Goal: Check status: Check status

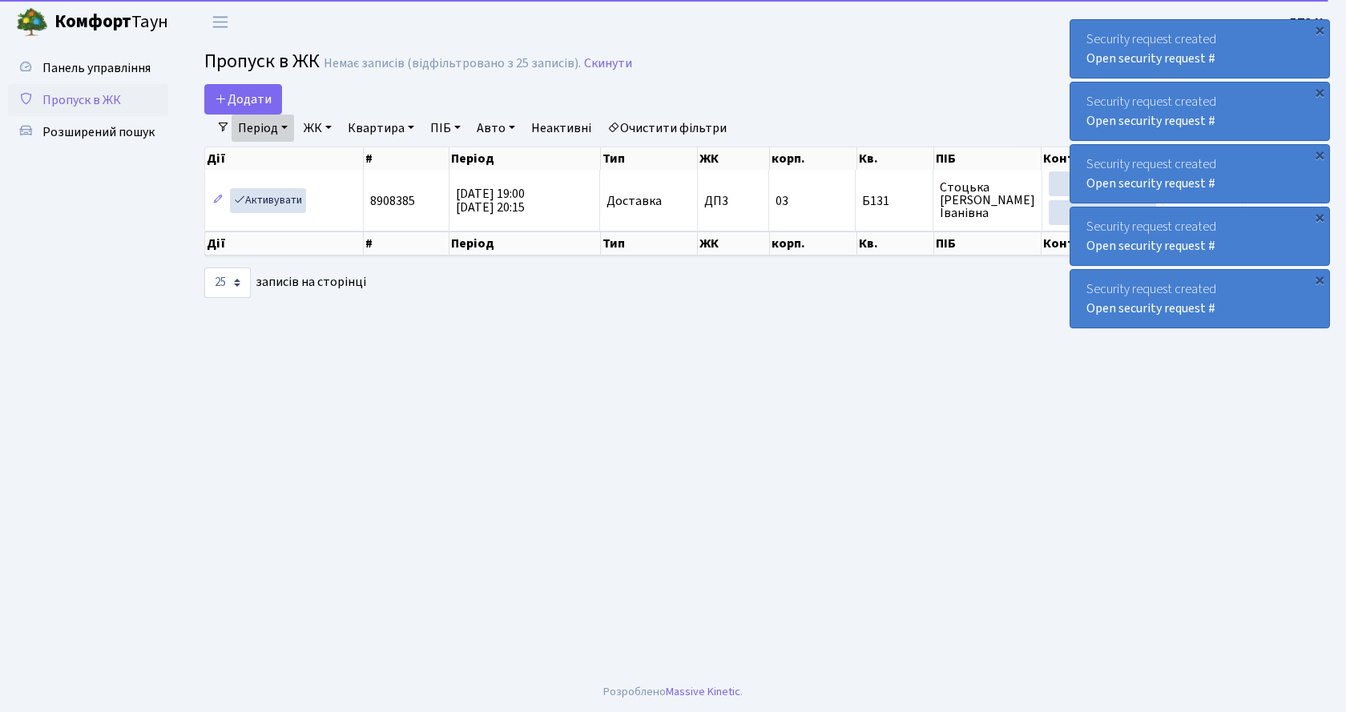
select select "25"
click at [277, 135] on link "Період" at bounding box center [263, 128] width 63 height 27
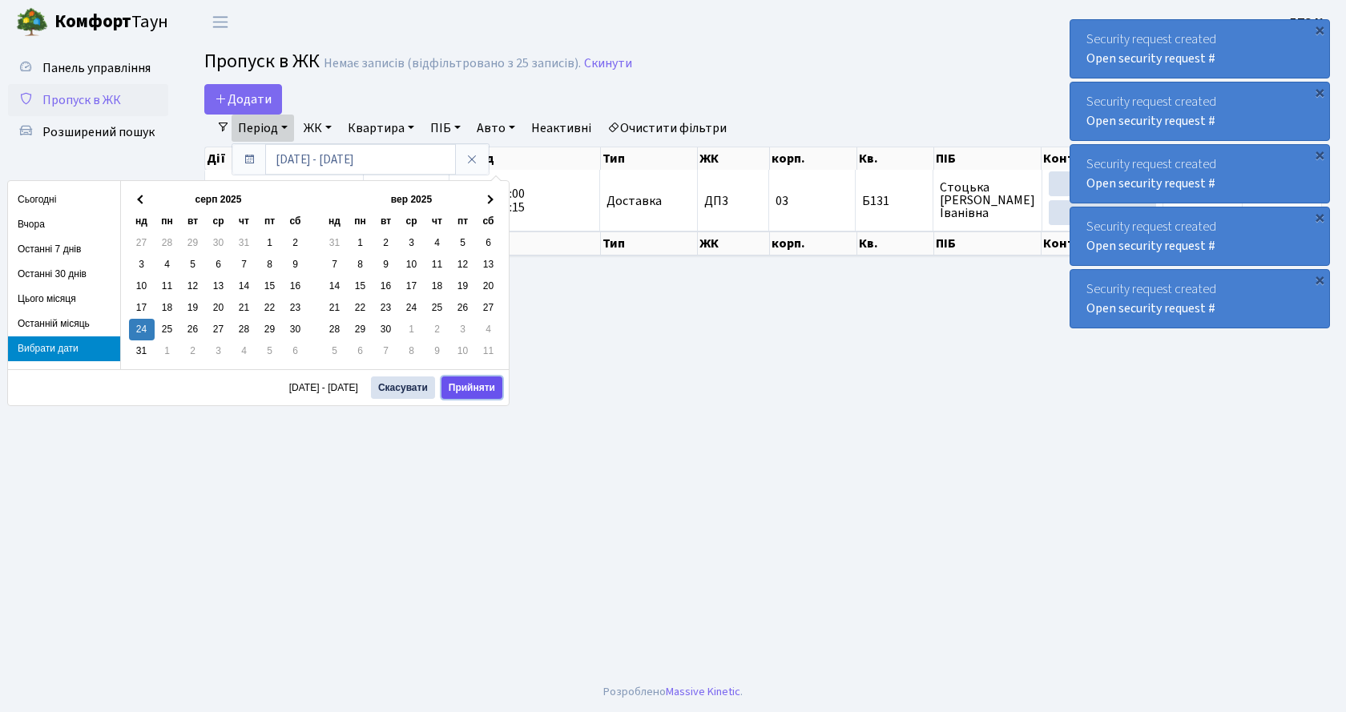
click at [490, 388] on button "Прийняти" at bounding box center [472, 388] width 61 height 22
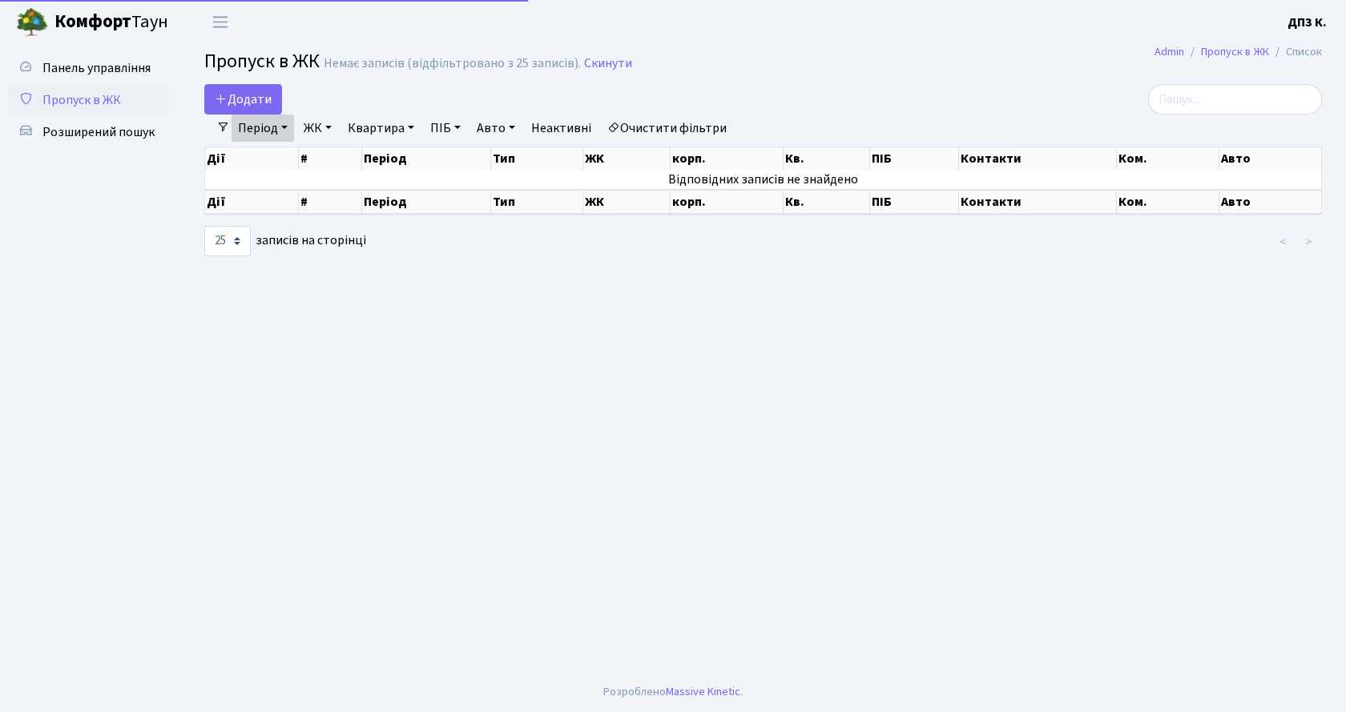
select select "25"
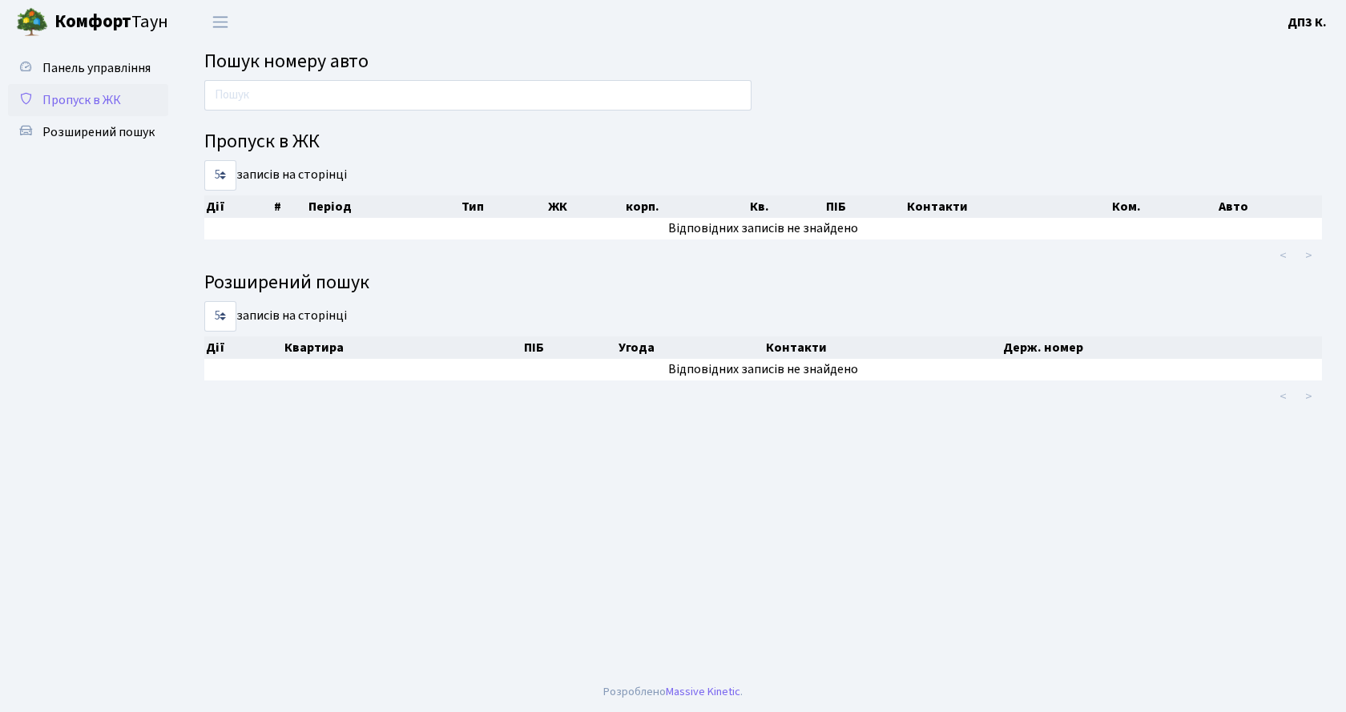
click at [85, 94] on span "Пропуск в ЖК" at bounding box center [81, 100] width 79 height 18
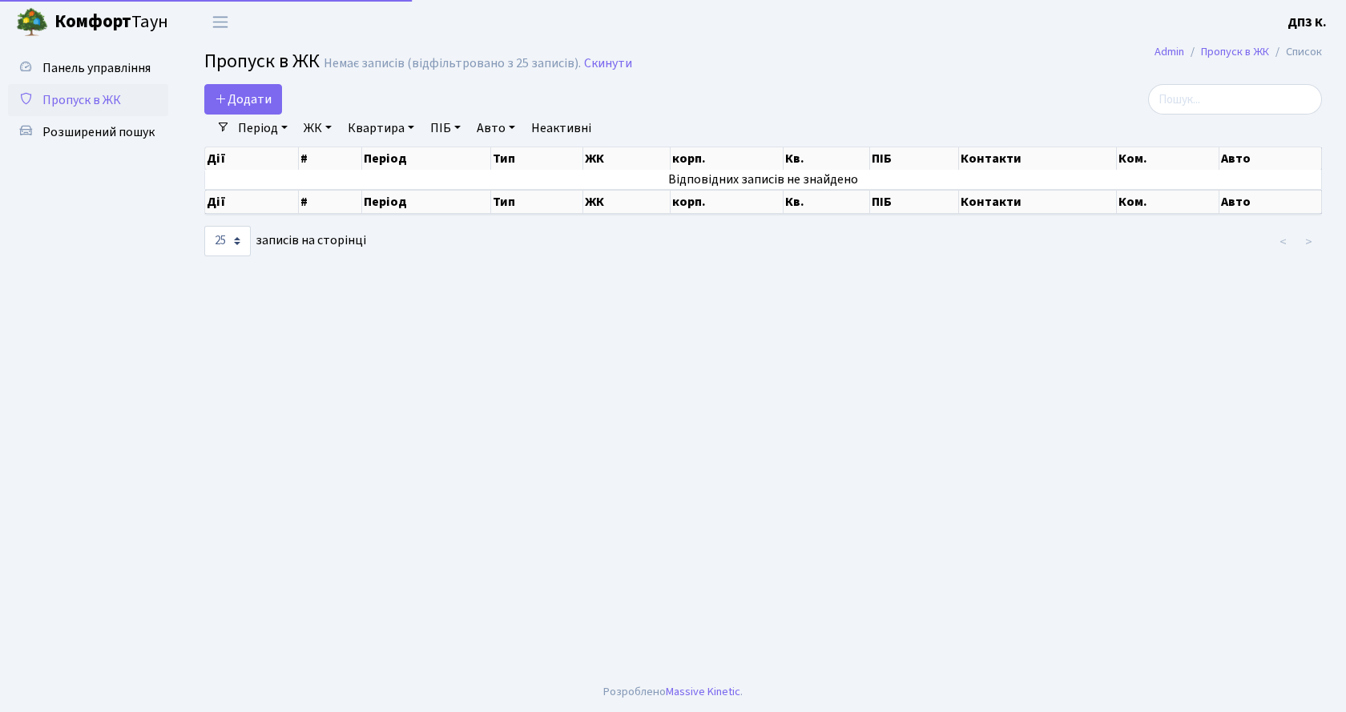
select select "25"
click at [255, 130] on link "Період" at bounding box center [263, 128] width 63 height 27
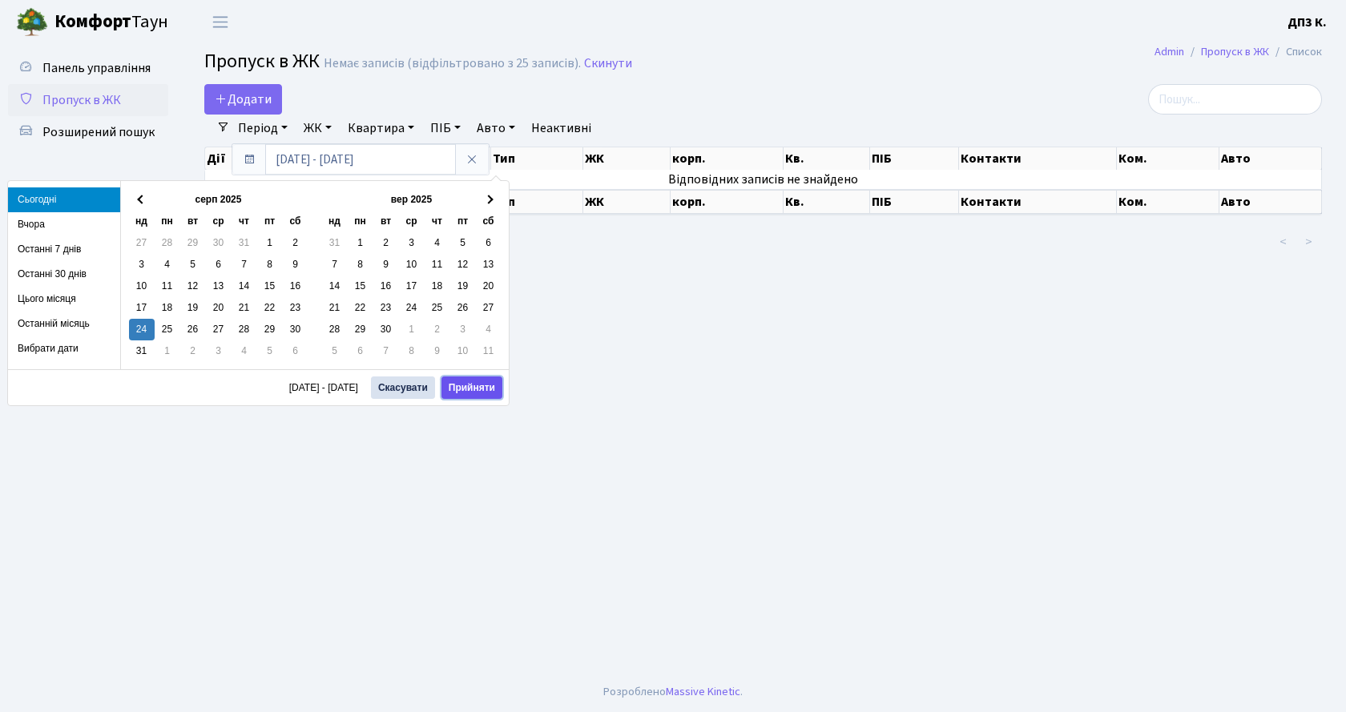
click at [470, 389] on button "Прийняти" at bounding box center [472, 388] width 61 height 22
